Goal: Information Seeking & Learning: Learn about a topic

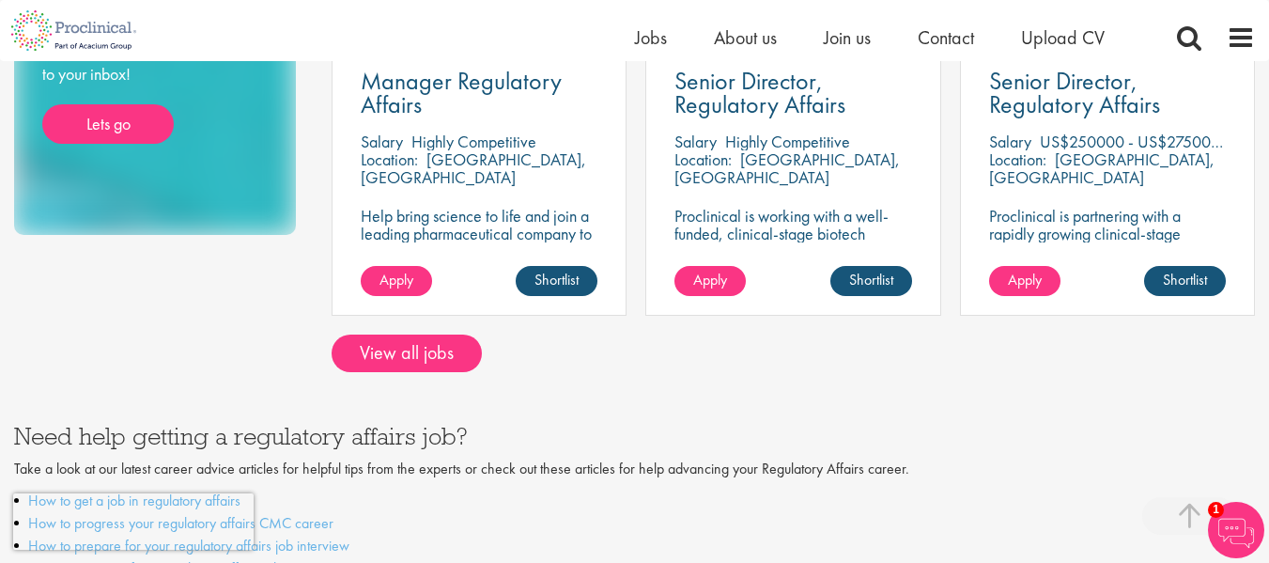
scroll to position [564, 0]
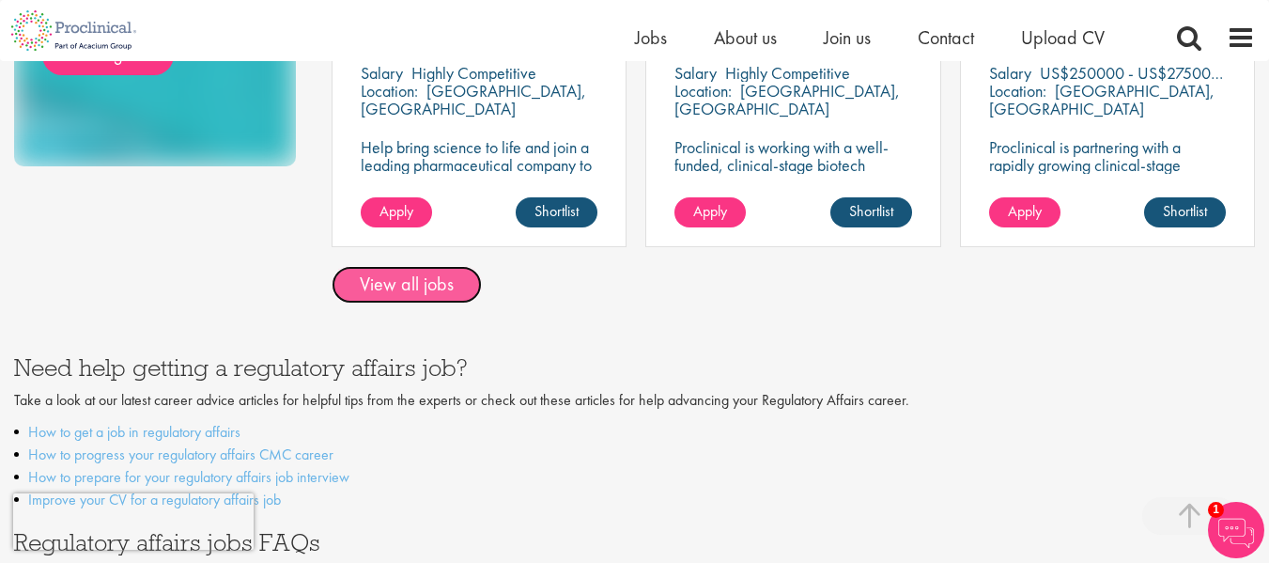
click at [408, 287] on link "View all jobs" at bounding box center [407, 285] width 150 height 38
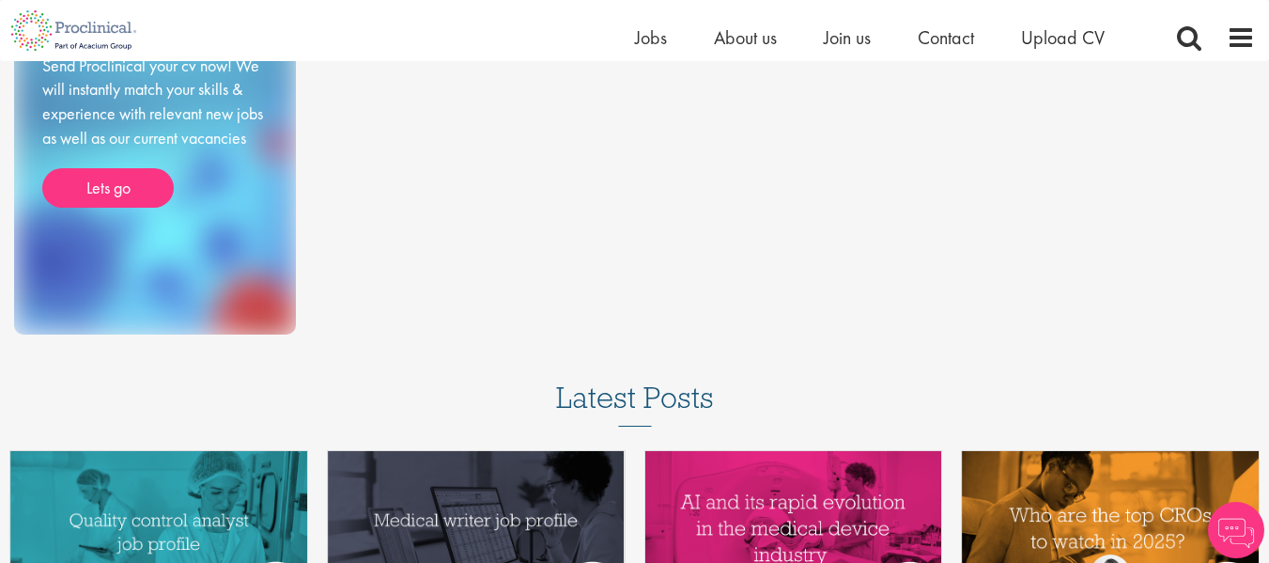
scroll to position [579, 0]
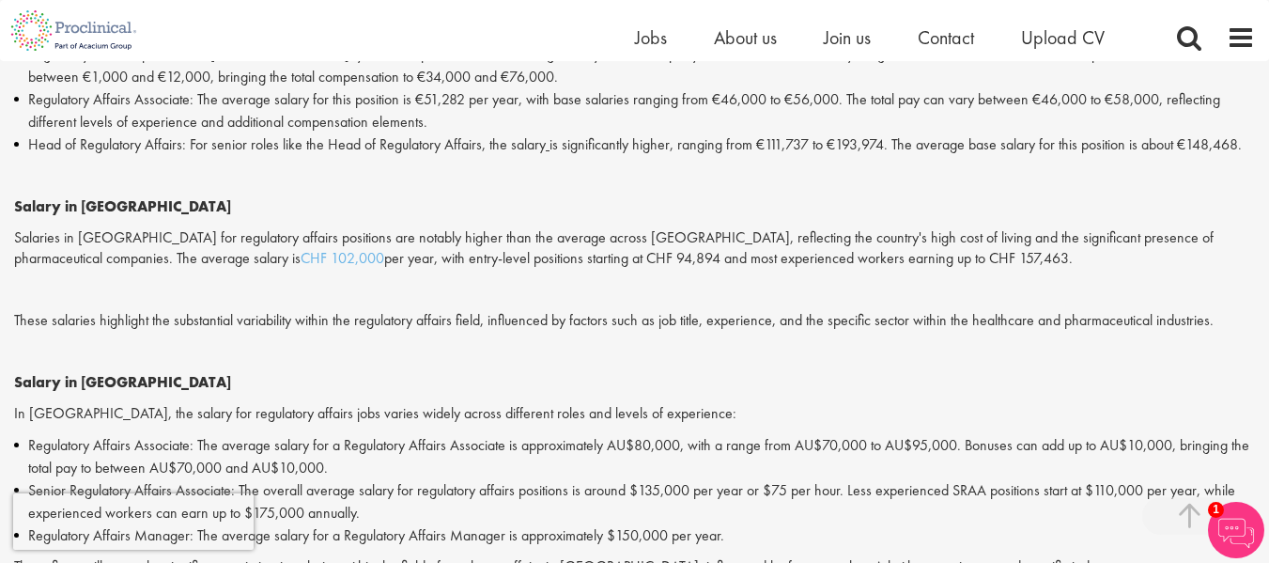
scroll to position [1503, 0]
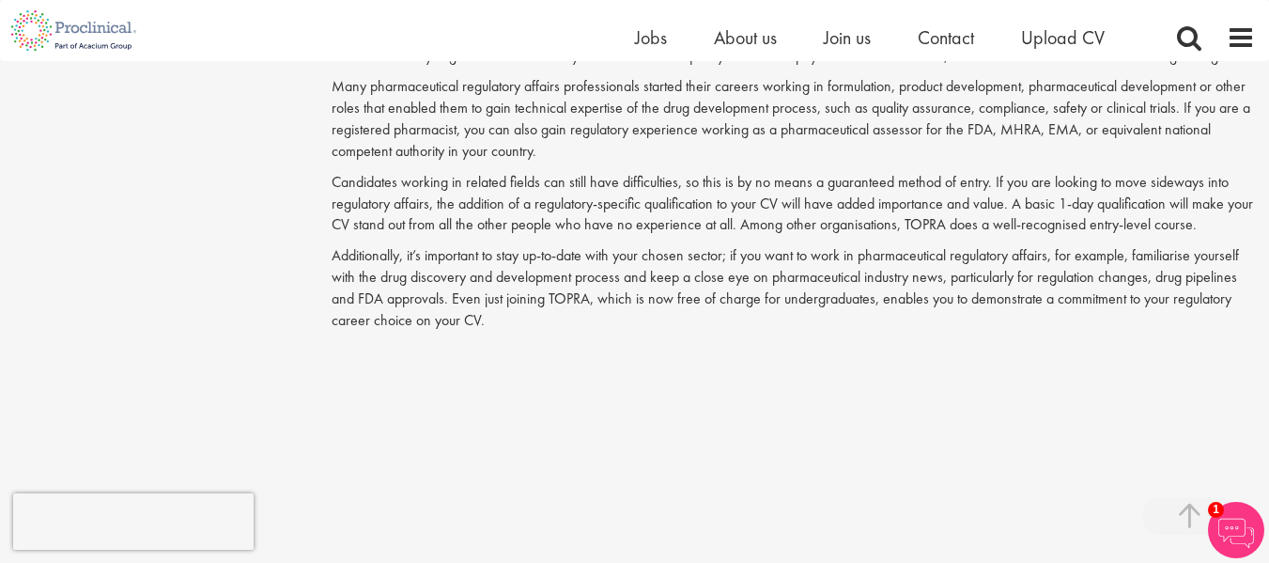
scroll to position [2348, 0]
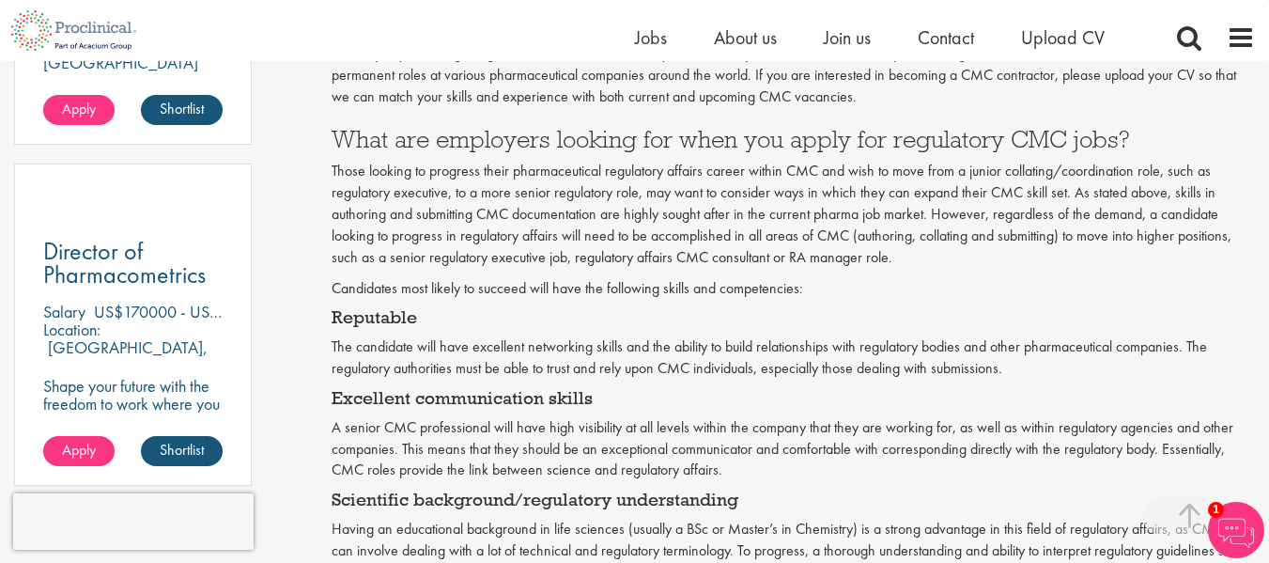
scroll to position [1315, 0]
